Goal: Task Accomplishment & Management: Manage account settings

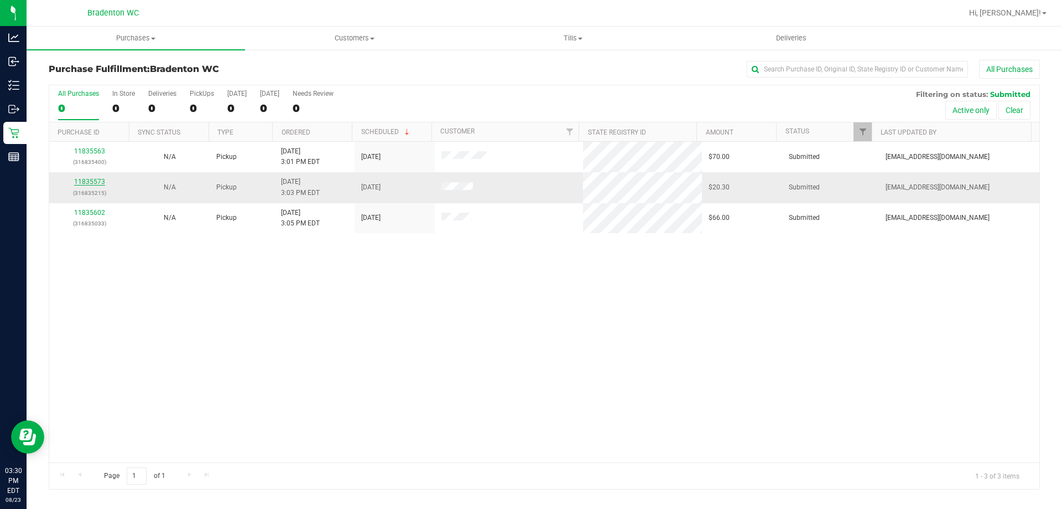
click at [98, 179] on link "11835573" at bounding box center [89, 182] width 31 height 8
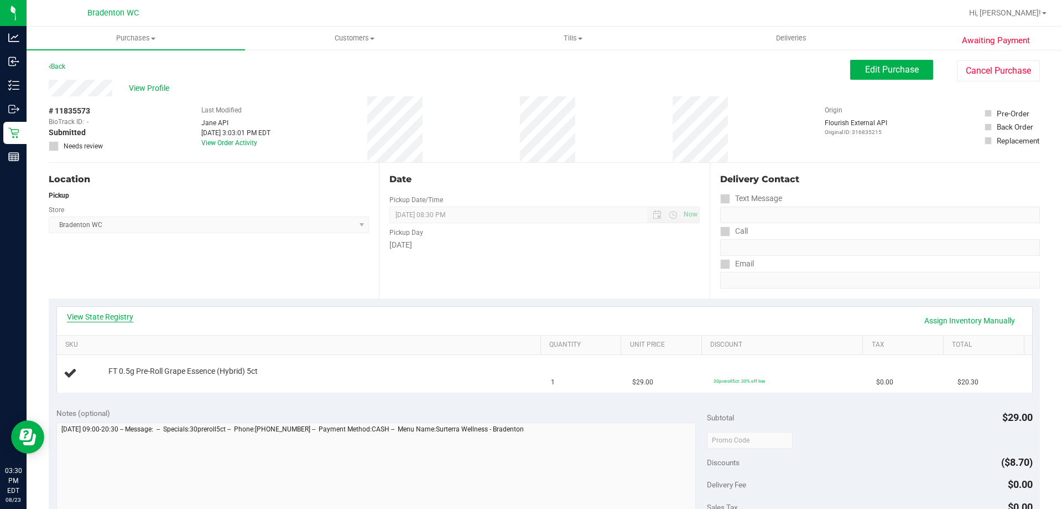
click at [121, 315] on link "View State Registry" at bounding box center [100, 316] width 66 height 11
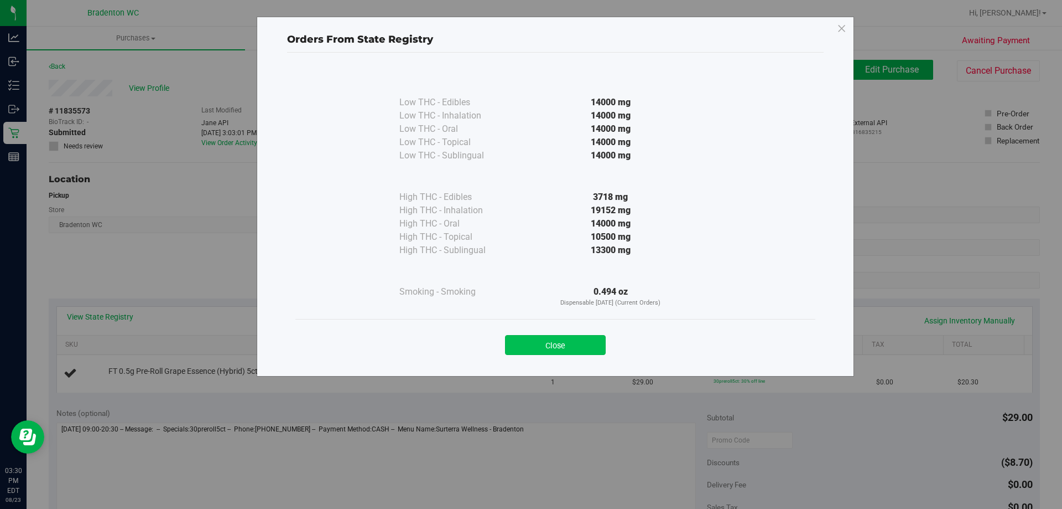
click at [584, 345] on button "Close" at bounding box center [555, 345] width 101 height 20
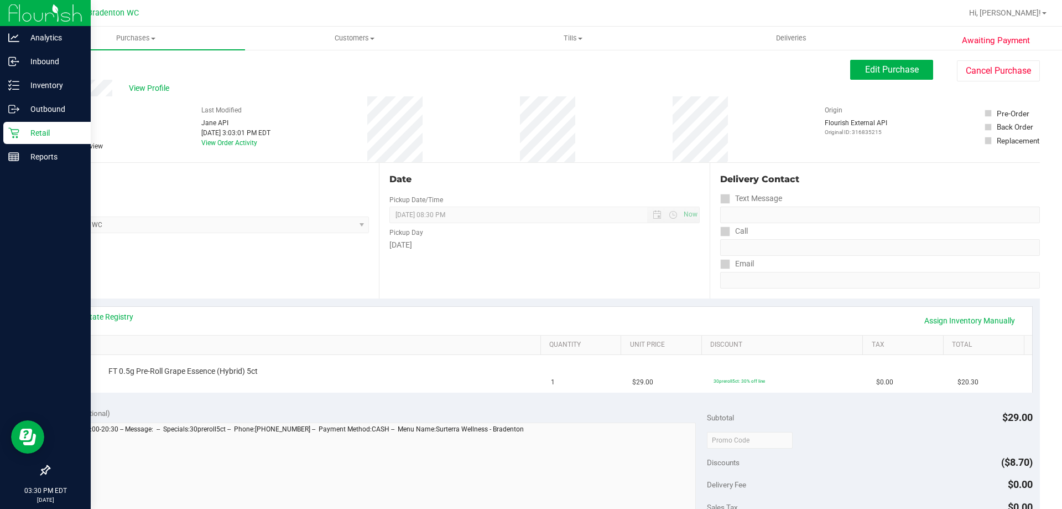
click at [20, 137] on p "Retail" at bounding box center [52, 132] width 66 height 13
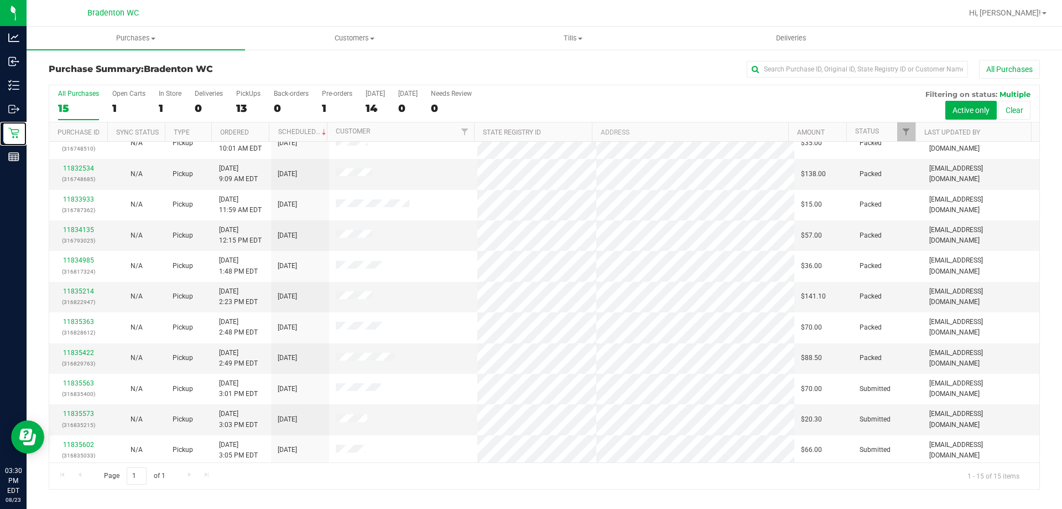
scroll to position [28, 0]
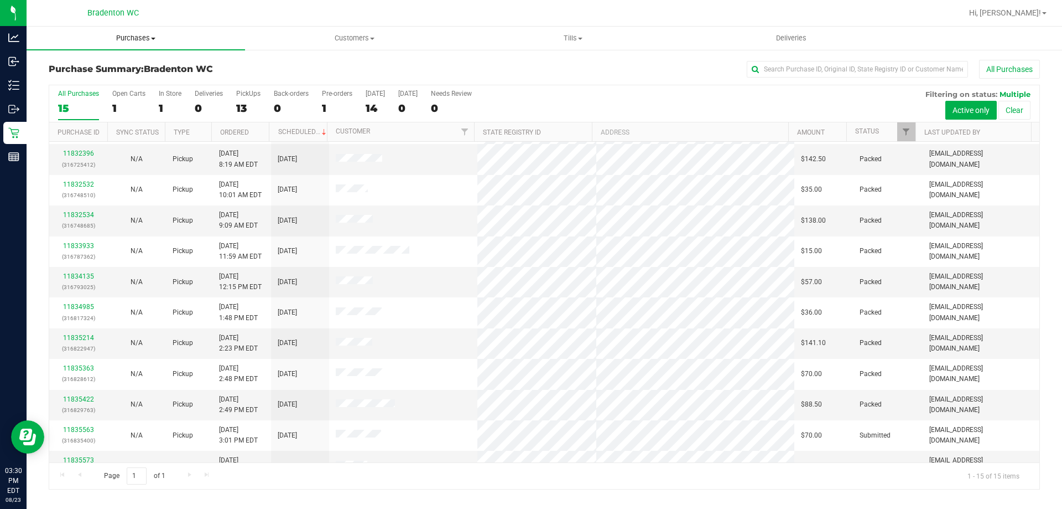
click at [125, 40] on span "Purchases" at bounding box center [136, 38] width 219 height 10
click at [117, 85] on li "Fulfillment" at bounding box center [136, 80] width 219 height 13
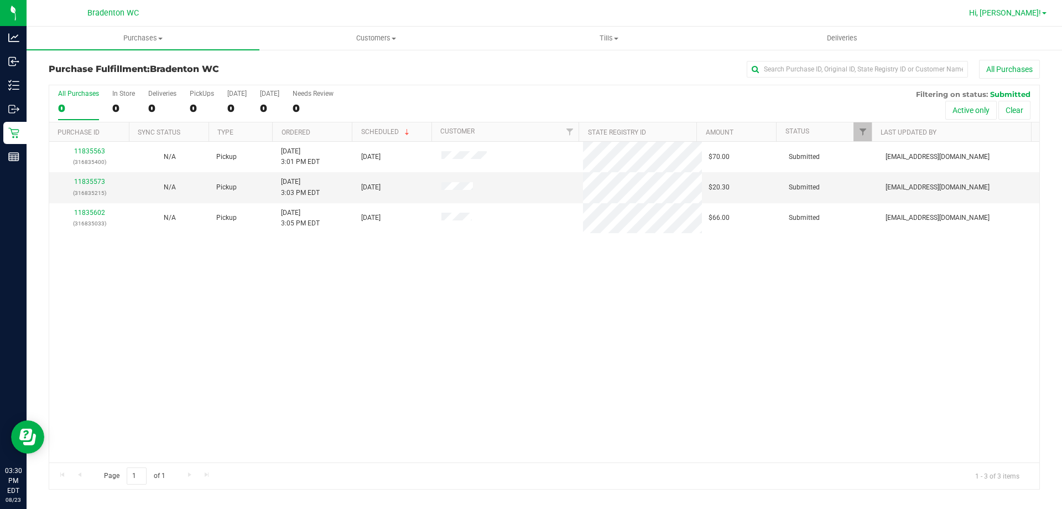
click at [1030, 17] on span "Hi, [PERSON_NAME]!" at bounding box center [1005, 12] width 72 height 9
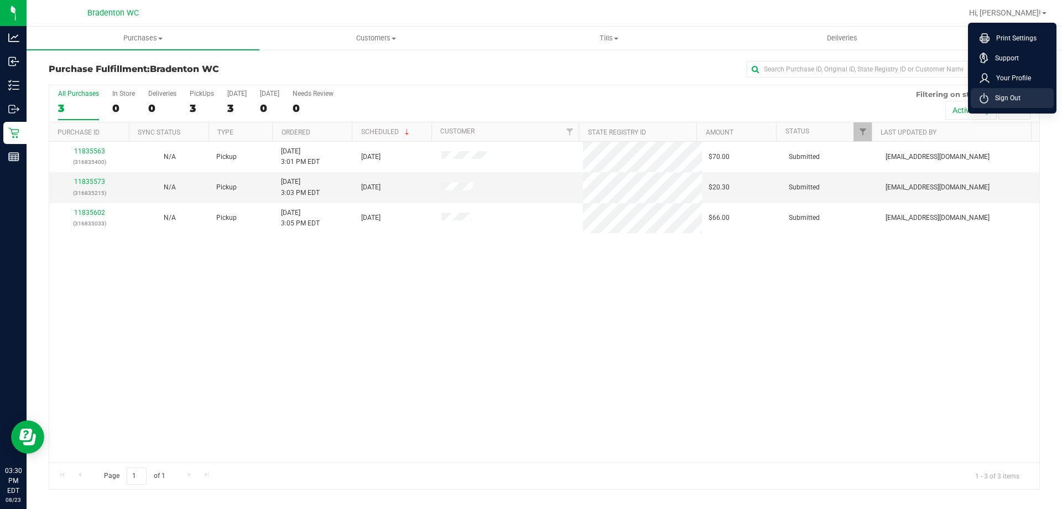
click at [1026, 105] on li "Sign Out" at bounding box center [1012, 98] width 83 height 20
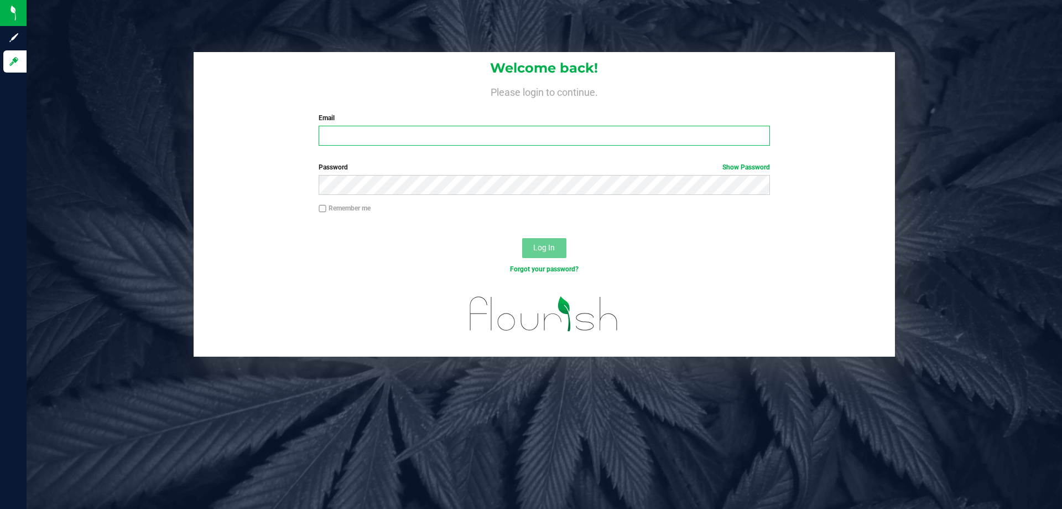
click at [569, 133] on input "Email" at bounding box center [544, 136] width 451 height 20
type input "[EMAIL_ADDRESS][DOMAIN_NAME]"
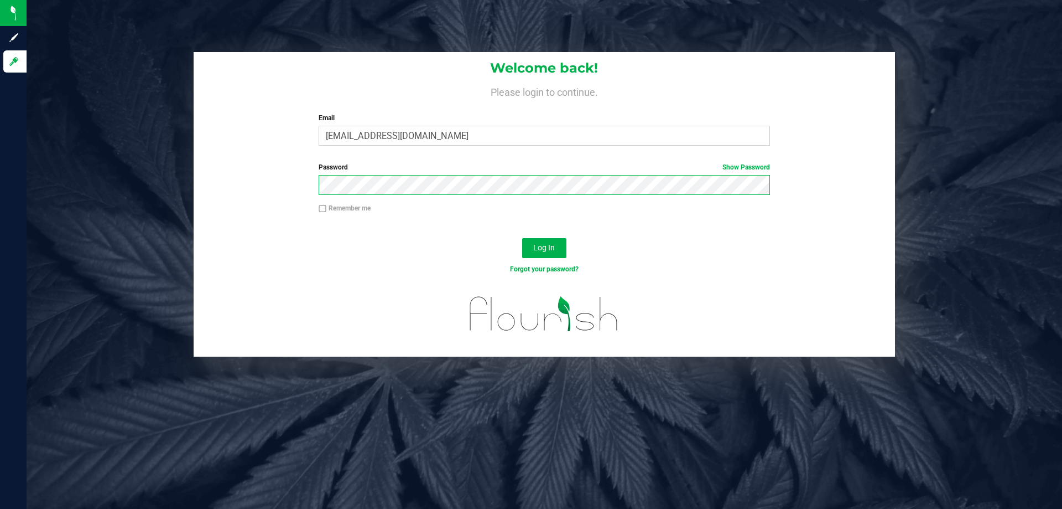
click at [522, 238] on button "Log In" at bounding box center [544, 248] width 44 height 20
